Goal: Find specific page/section: Find specific page/section

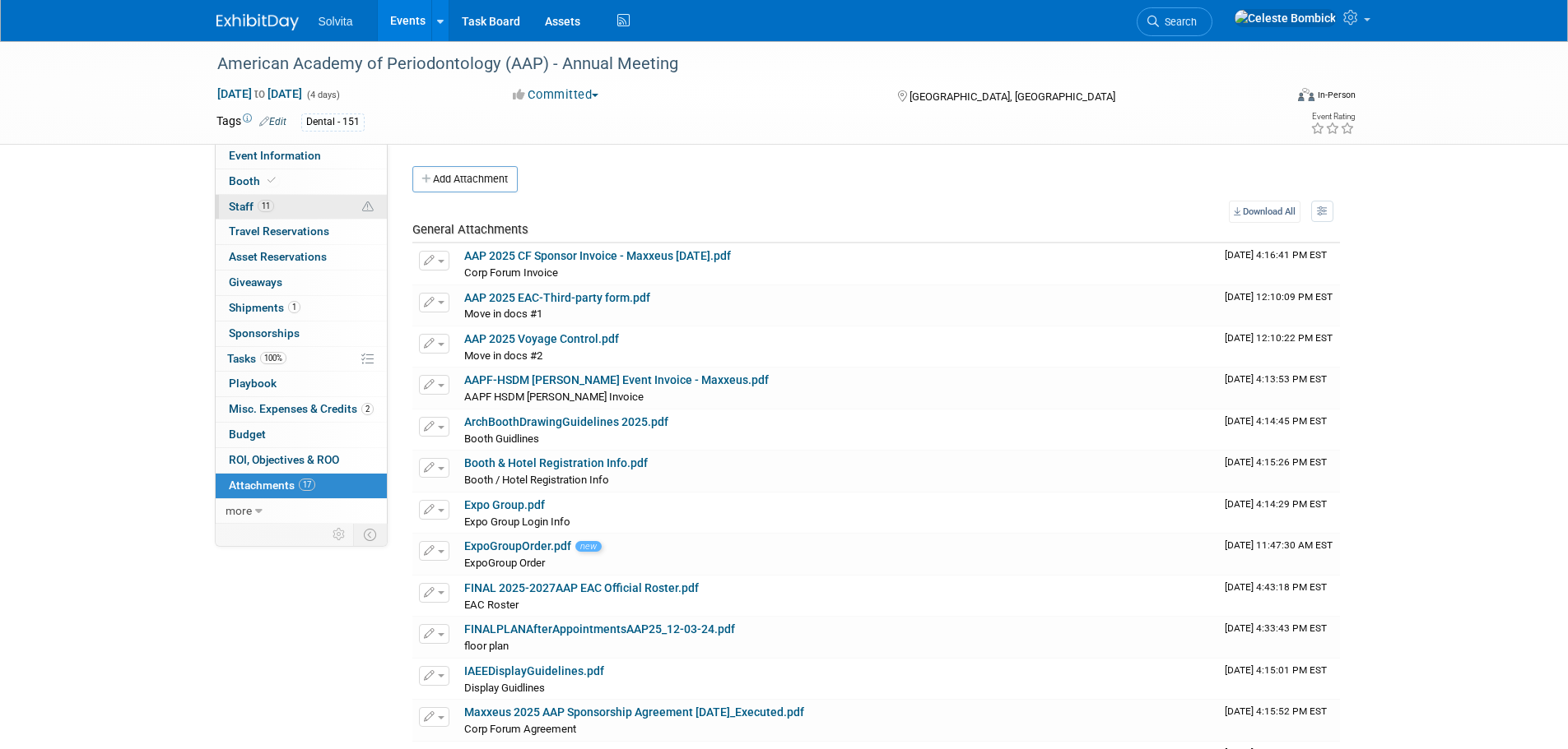
click at [314, 202] on link "11 Staff 11" at bounding box center [301, 207] width 171 height 25
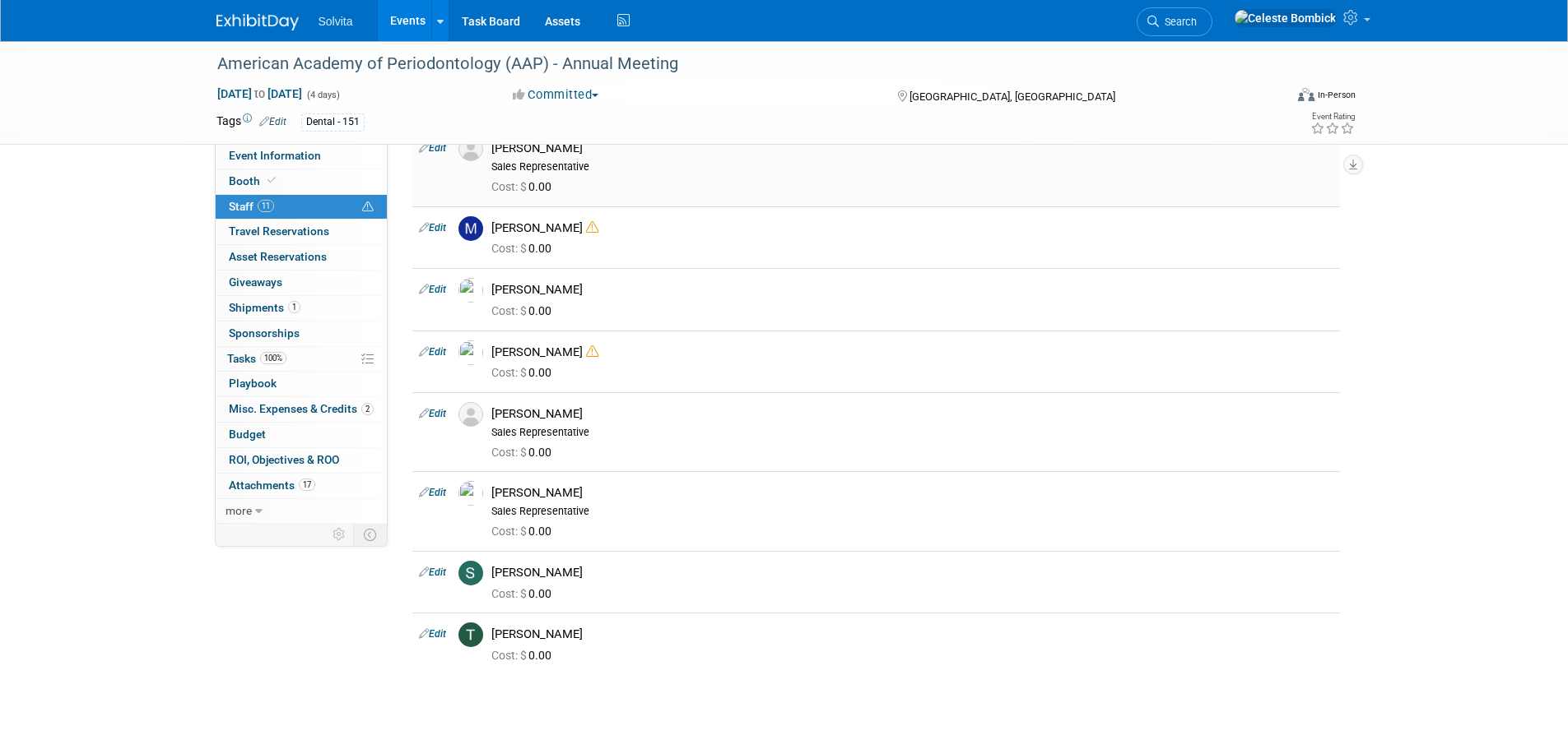
scroll to position [406, 0]
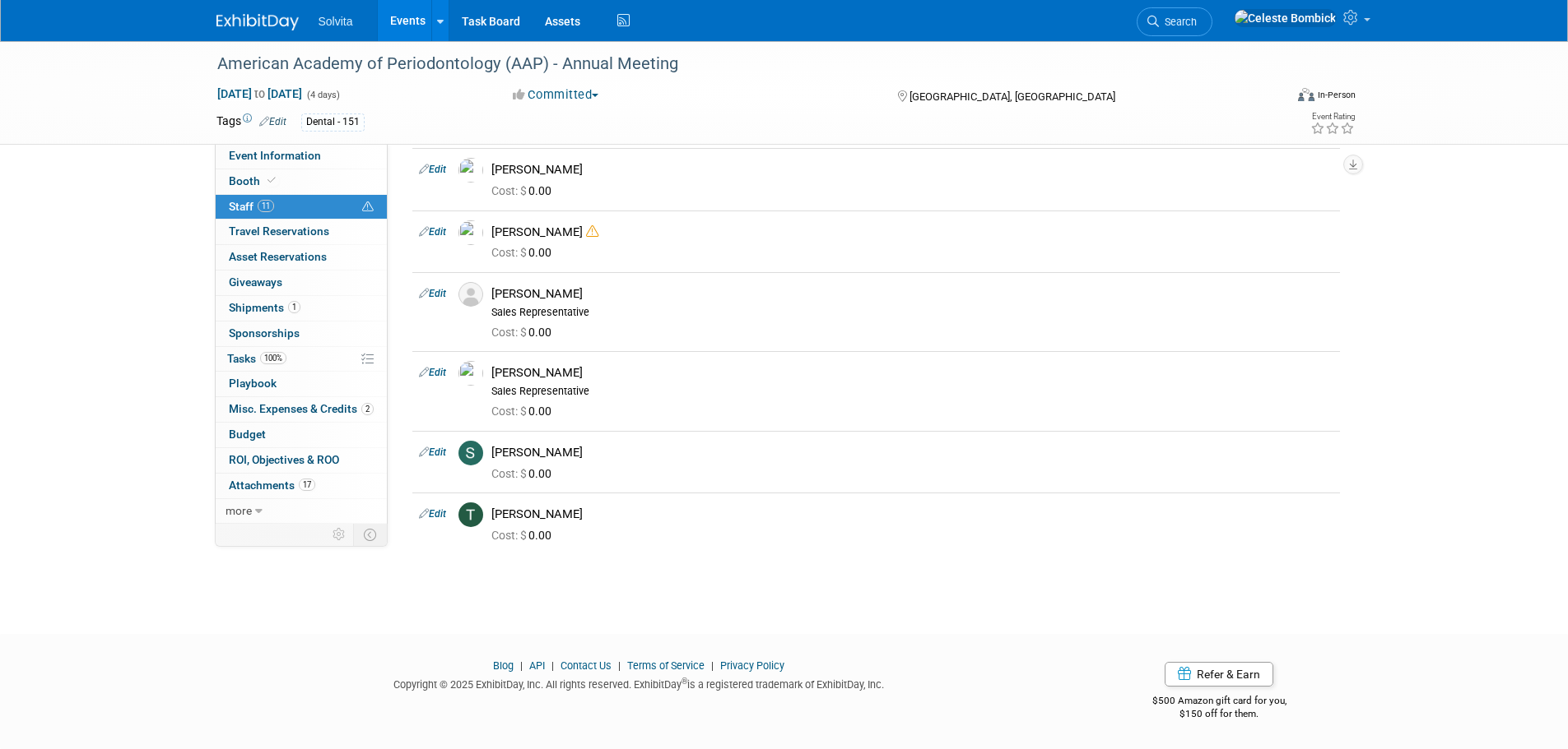
click at [238, 35] on div "Solvita Events Add Event Bulk Upload Events Shareable Event Boards Recently Vie…" at bounding box center [784, 20] width 1136 height 41
click at [232, 9] on link at bounding box center [267, 14] width 102 height 13
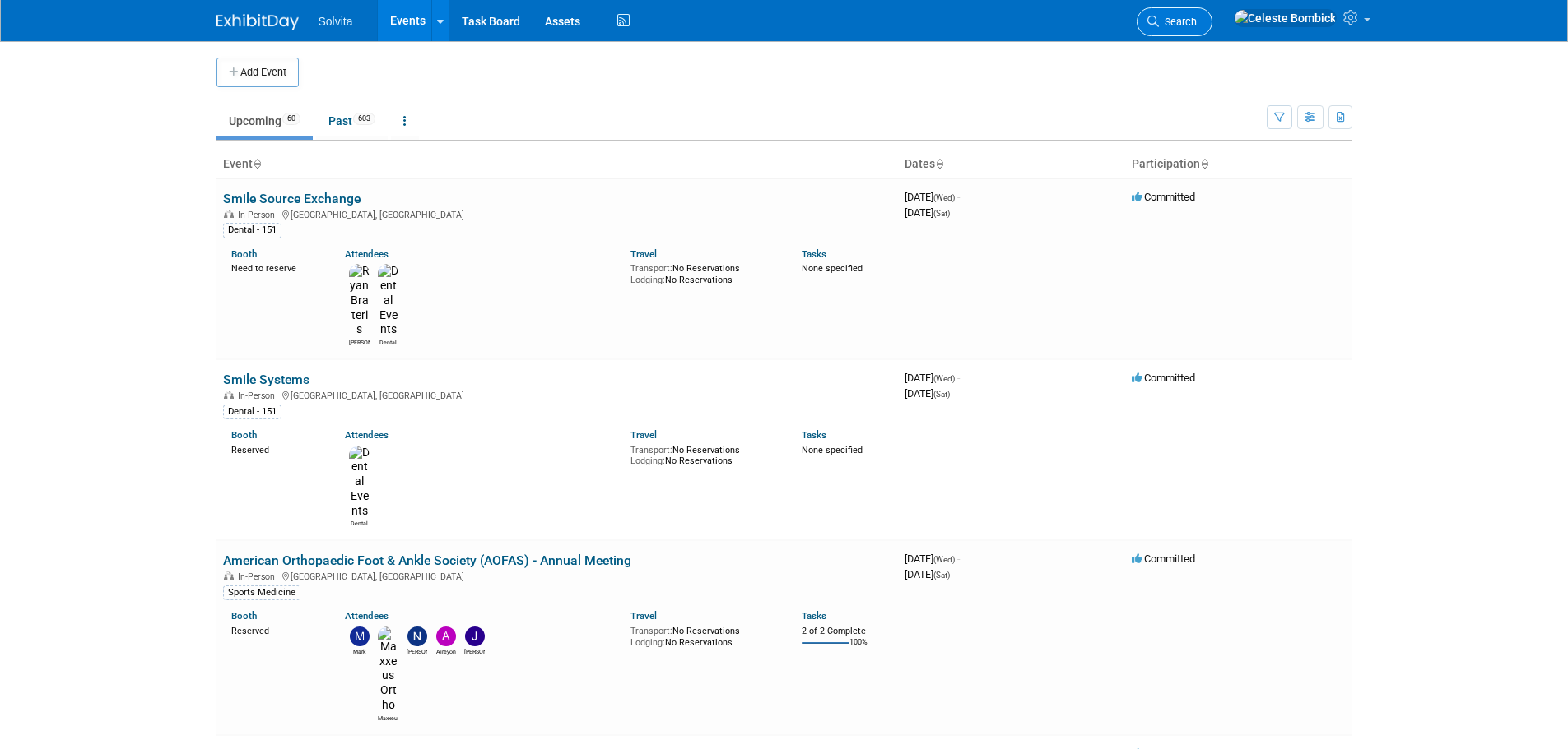
click at [1197, 15] on span "Search" at bounding box center [1178, 21] width 38 height 12
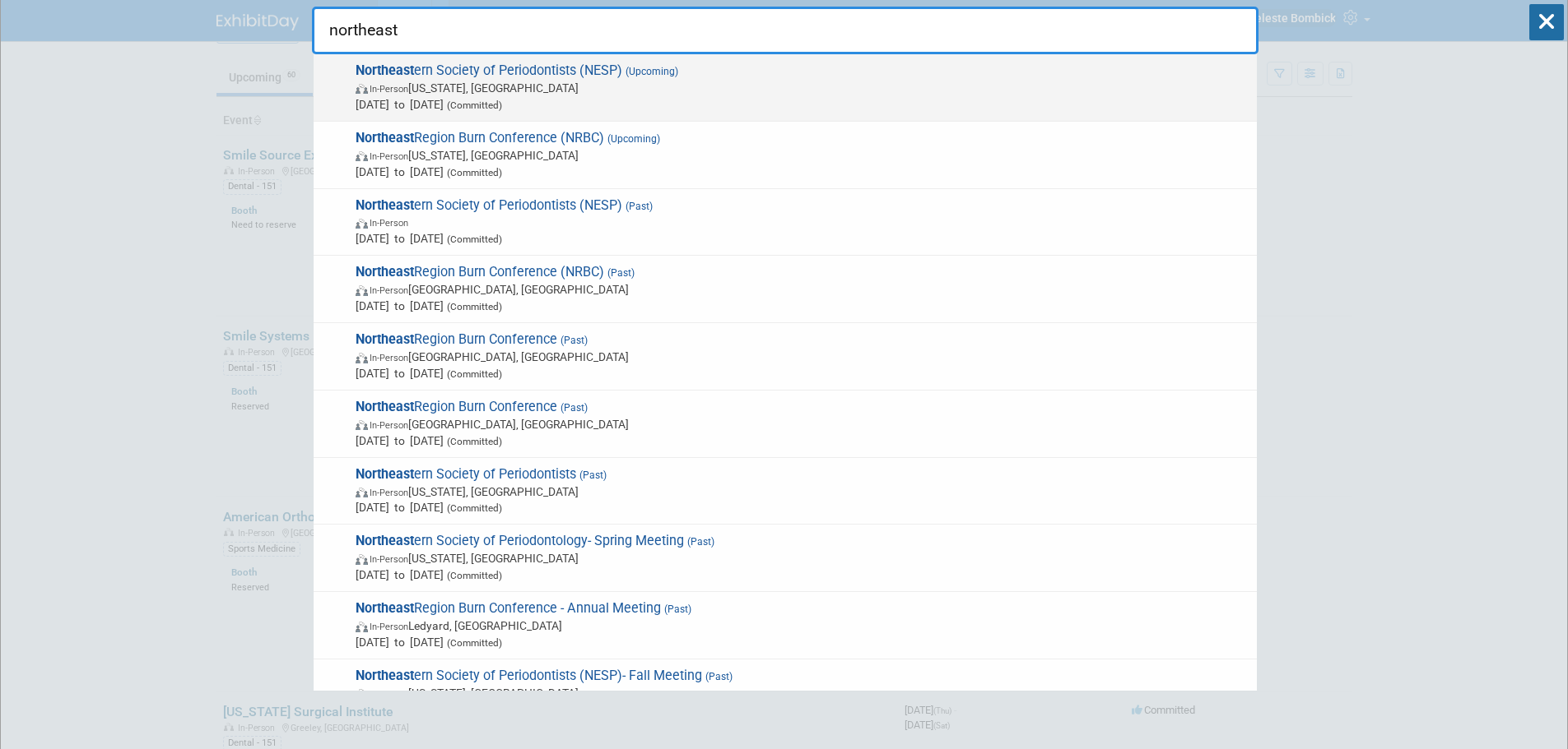
scroll to position [83, 0]
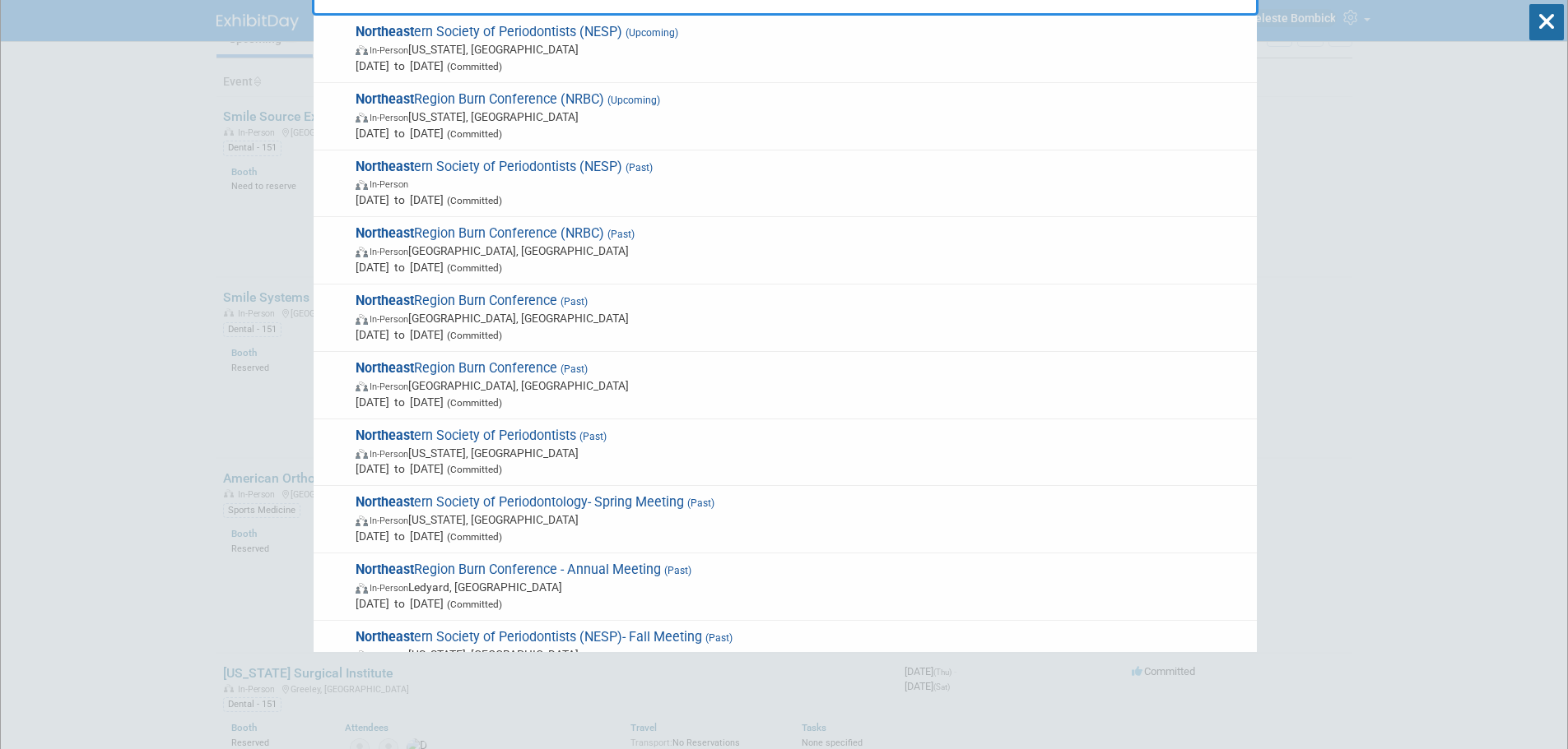
type input "northeast"
drag, startPoint x: 107, startPoint y: 188, endPoint x: 97, endPoint y: 181, distance: 12.2
